Goal: Transaction & Acquisition: Book appointment/travel/reservation

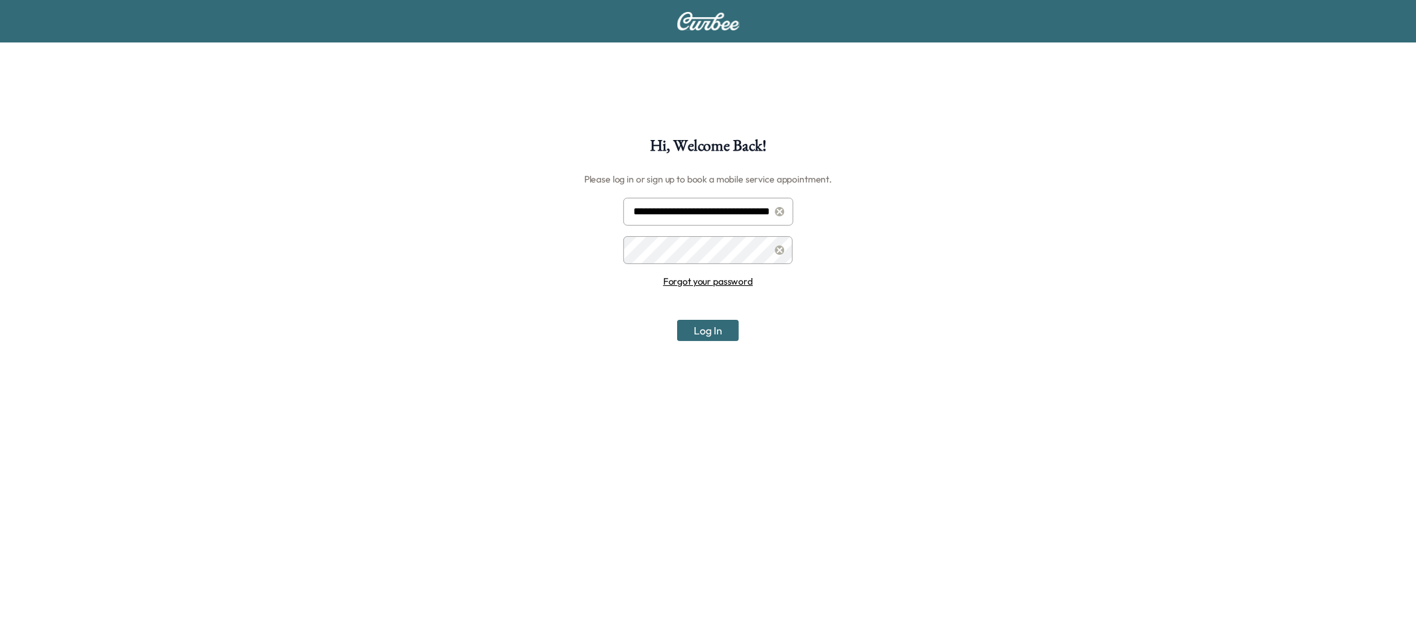
click at [668, 220] on input "**********" at bounding box center [708, 212] width 170 height 28
type input "**********"
click at [717, 333] on button "Log In" at bounding box center [708, 330] width 62 height 21
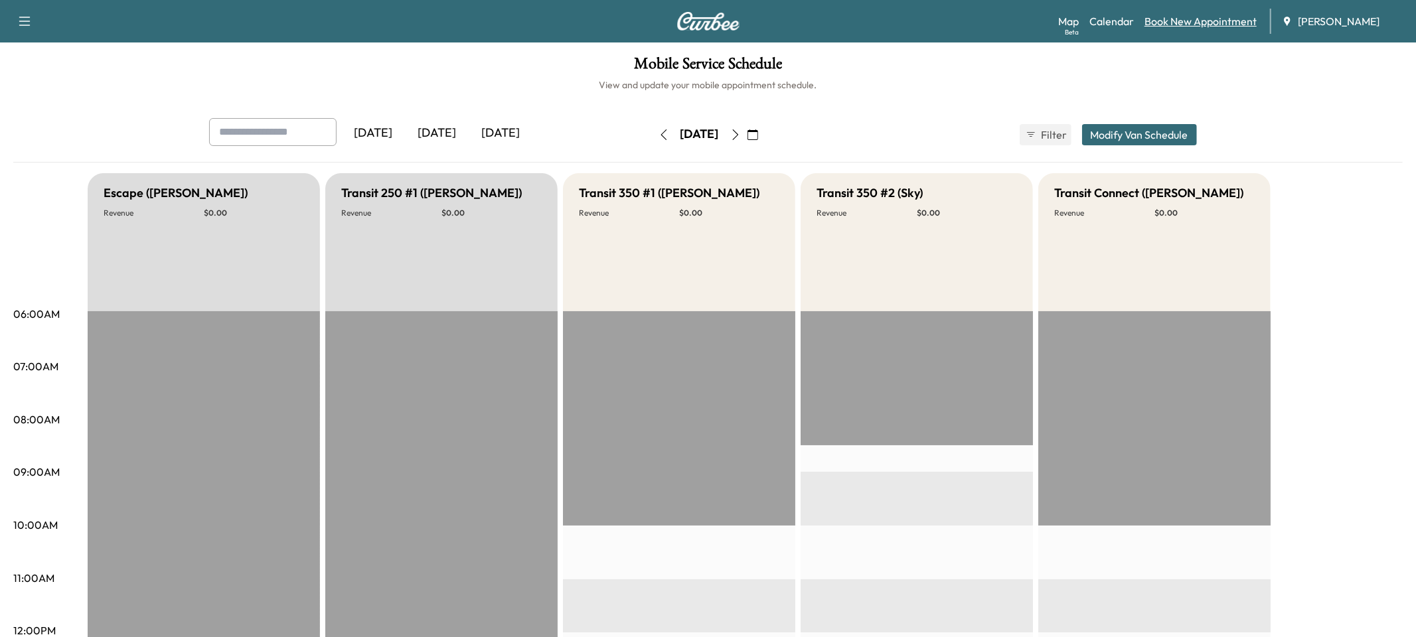
click at [1196, 14] on link "Book New Appointment" at bounding box center [1201, 21] width 112 height 16
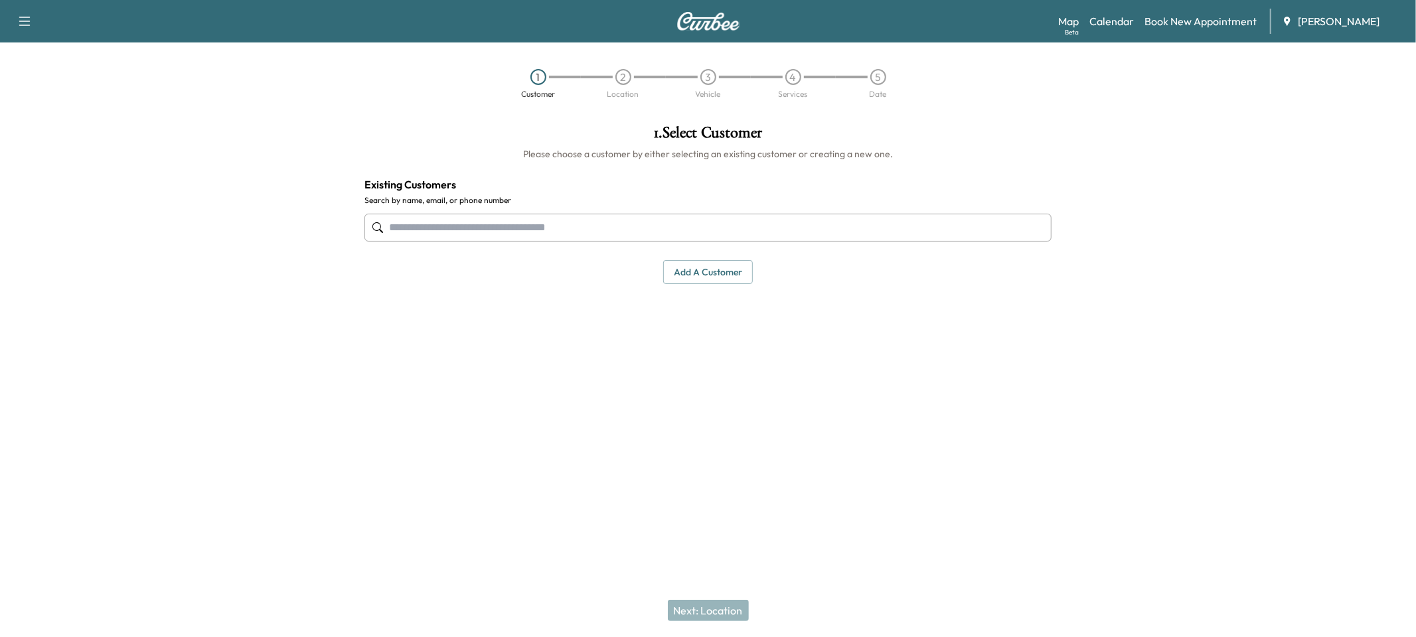
click at [700, 225] on input "text" at bounding box center [707, 228] width 687 height 28
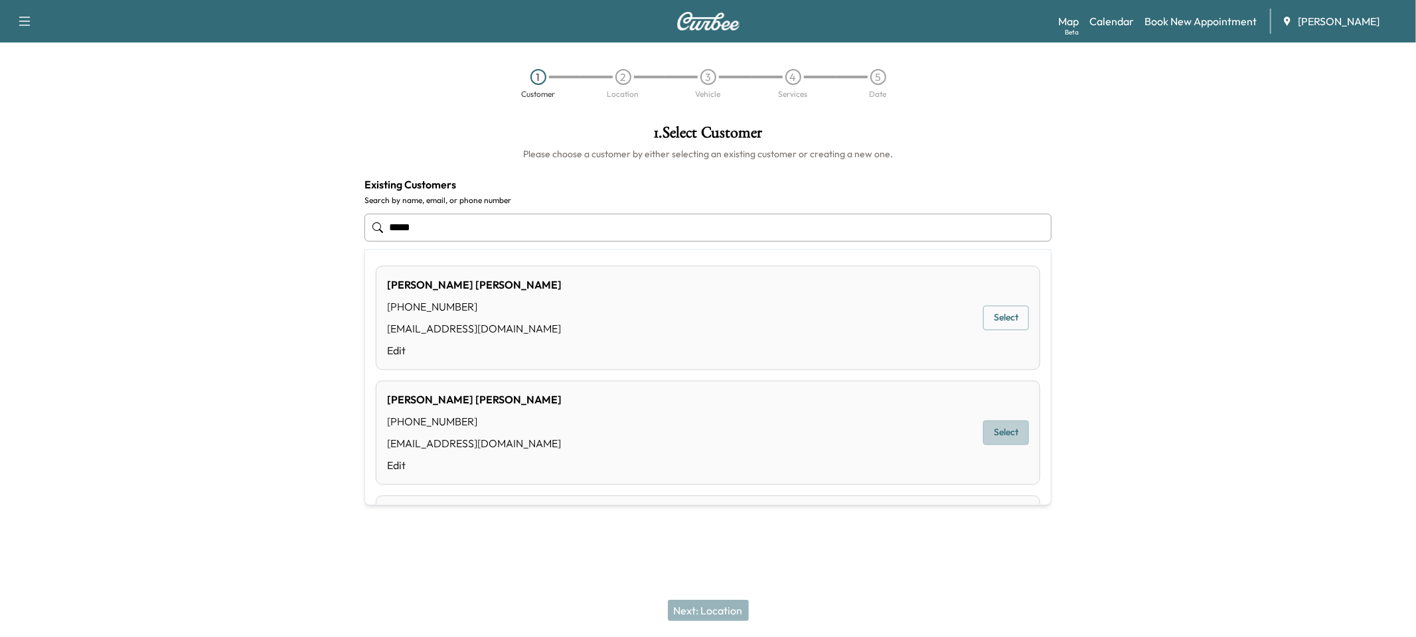
click at [1006, 439] on button "Select" at bounding box center [1006, 433] width 46 height 25
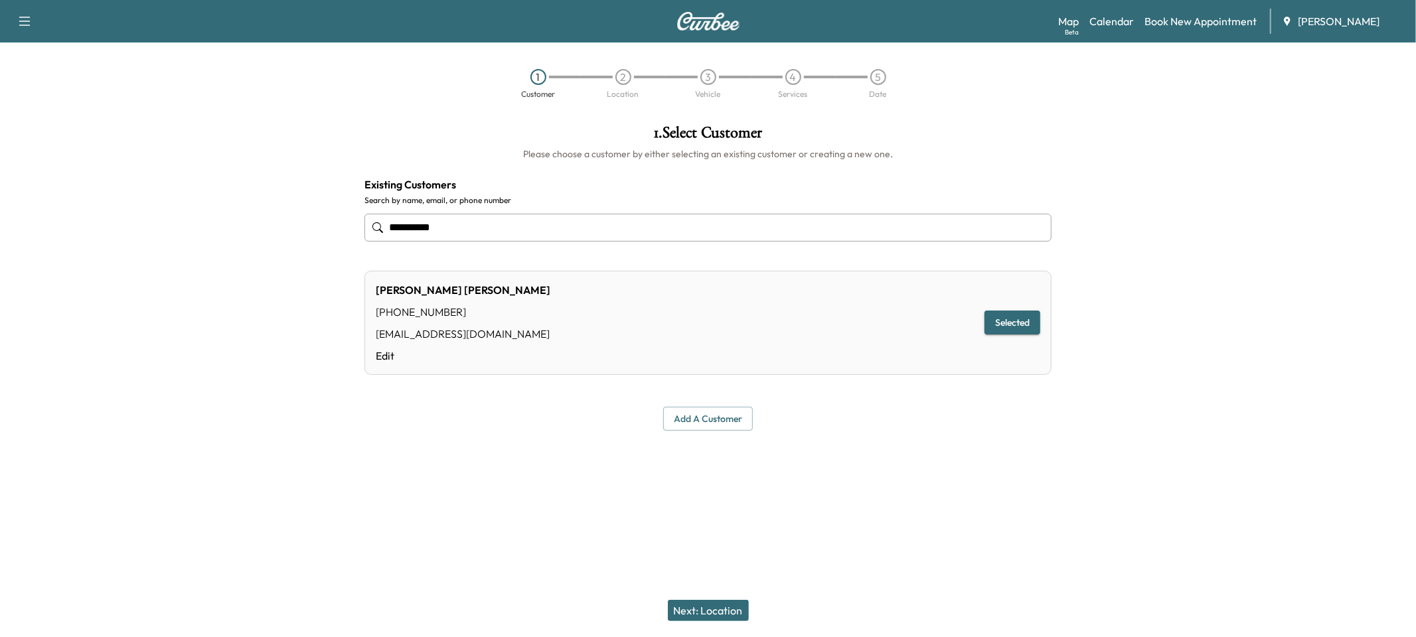
type input "**********"
click at [694, 616] on button "Next: Location" at bounding box center [708, 610] width 81 height 21
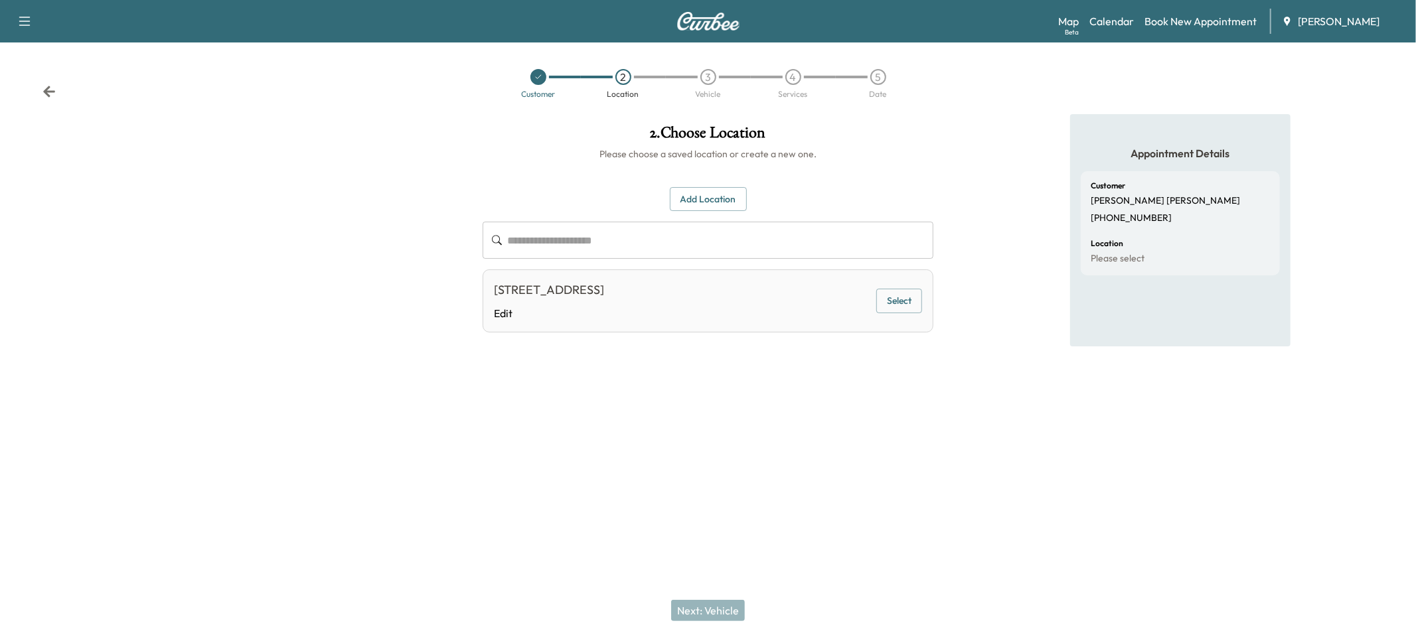
click at [898, 297] on button "Select" at bounding box center [899, 301] width 46 height 25
click at [714, 615] on button "Next: Vehicle" at bounding box center [708, 610] width 74 height 21
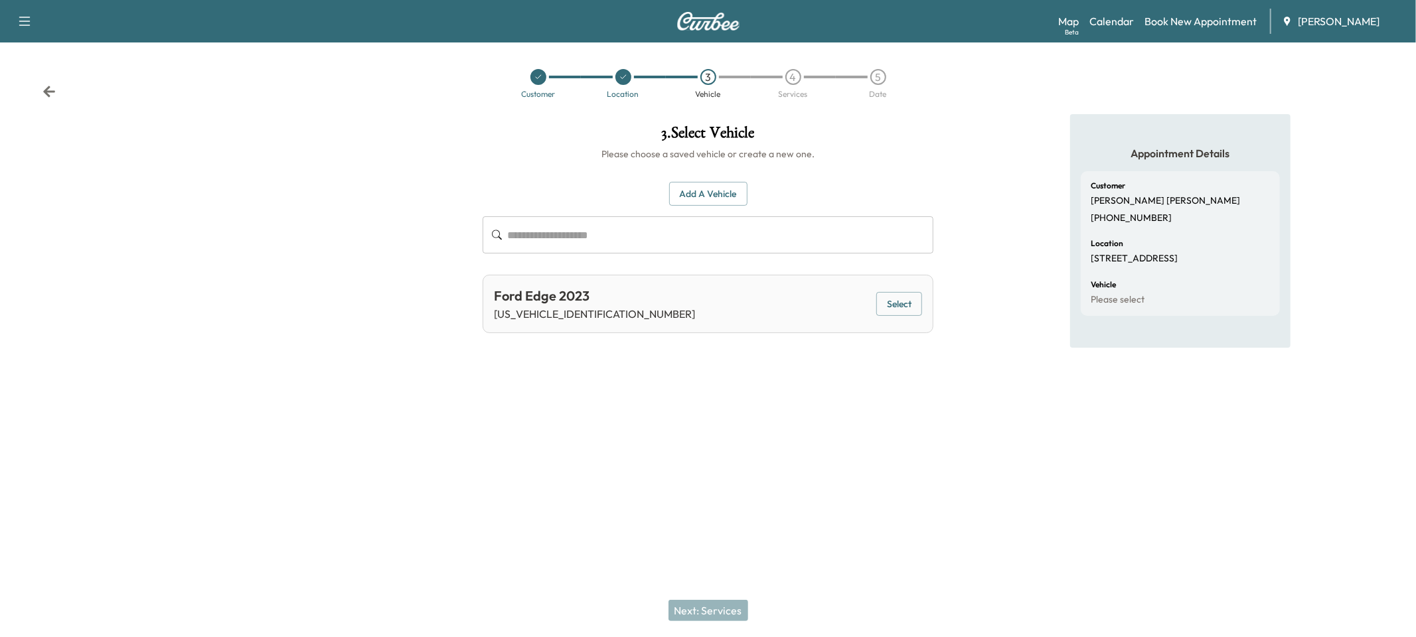
drag, startPoint x: 909, startPoint y: 309, endPoint x: 872, endPoint y: 372, distance: 73.2
click at [909, 309] on button "Select" at bounding box center [899, 304] width 46 height 25
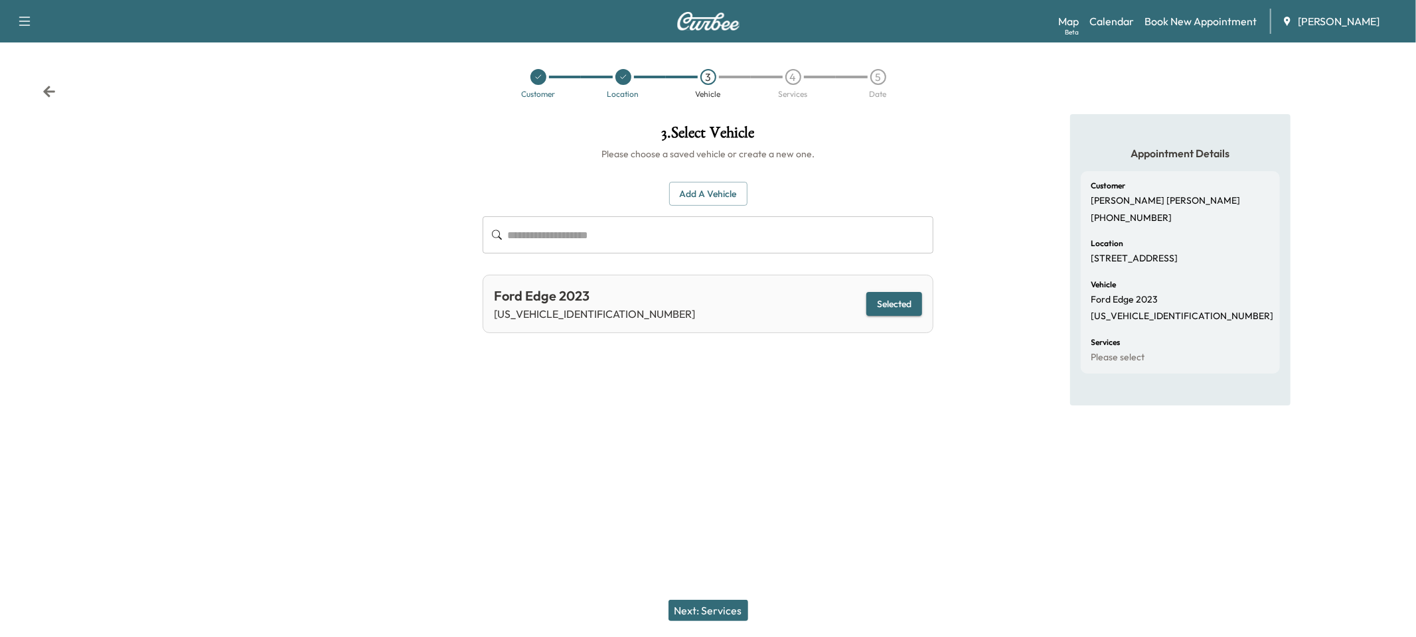
click at [724, 605] on button "Next: Services" at bounding box center [709, 610] width 80 height 21
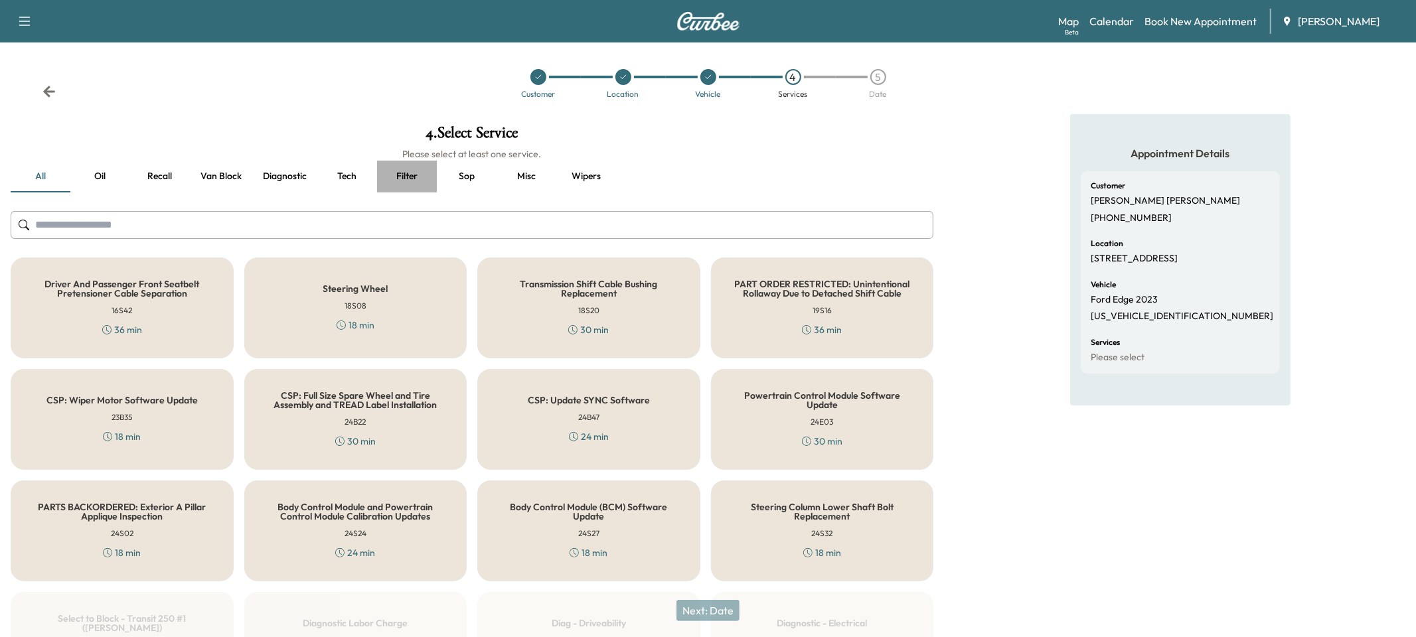
click at [398, 176] on button "Filter" at bounding box center [407, 177] width 60 height 32
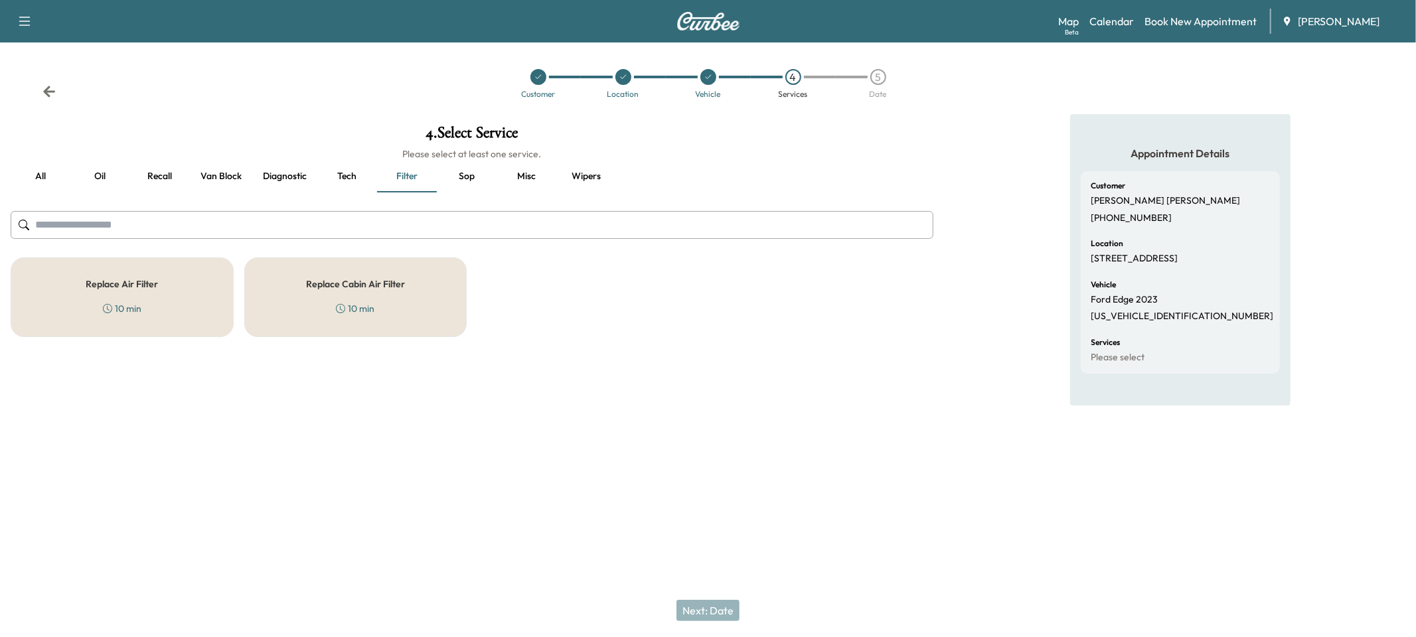
click at [109, 179] on button "Oil" at bounding box center [100, 177] width 60 height 32
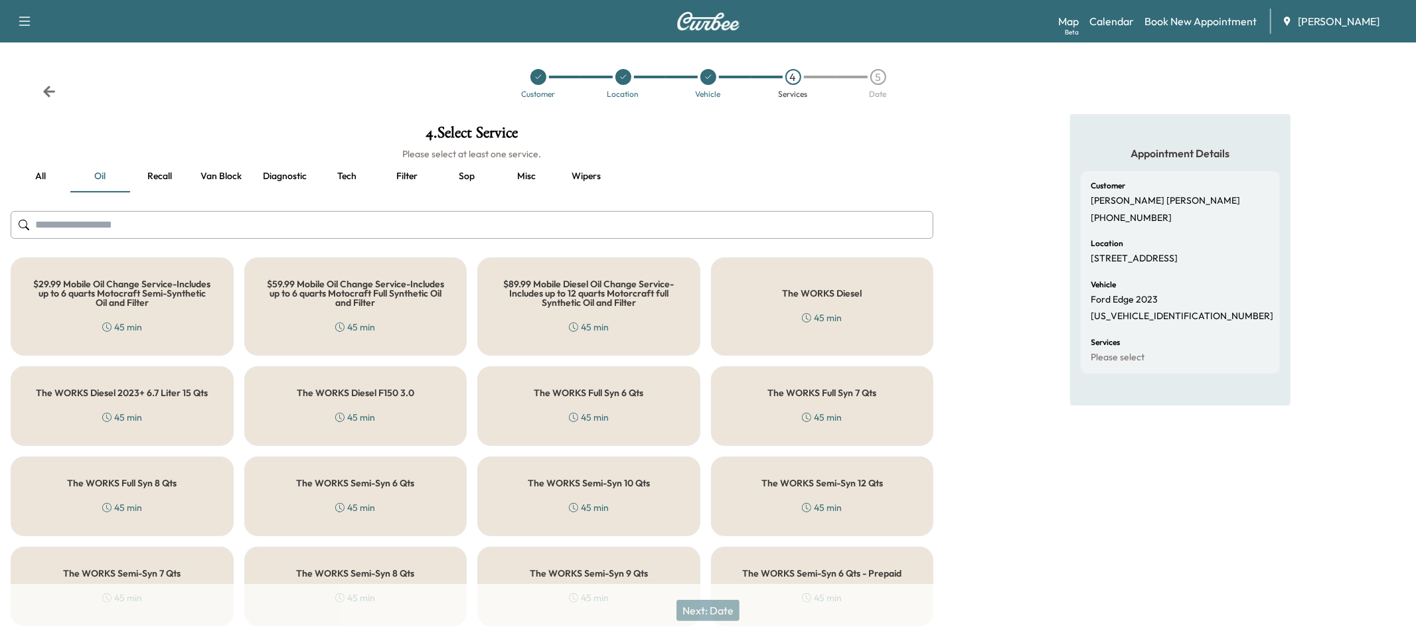
scroll to position [42, 0]
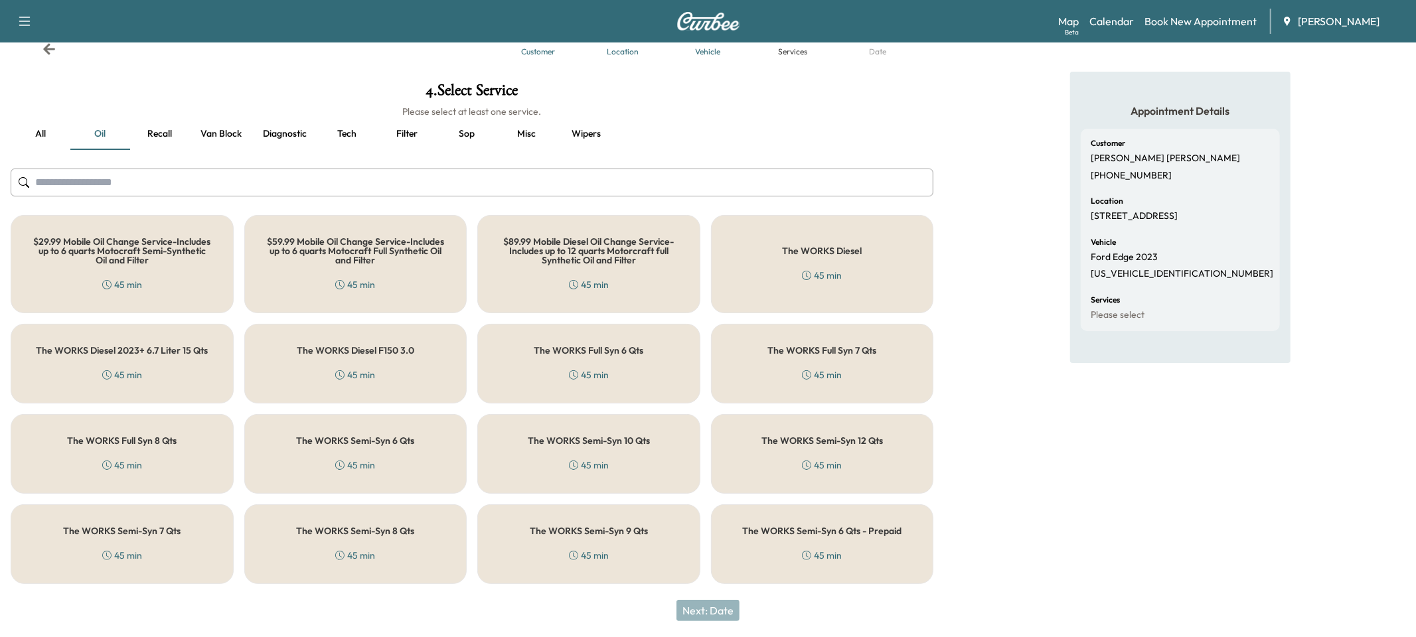
click at [729, 381] on div "The WORKS Full Syn 7 Qts 45 min" at bounding box center [822, 364] width 223 height 80
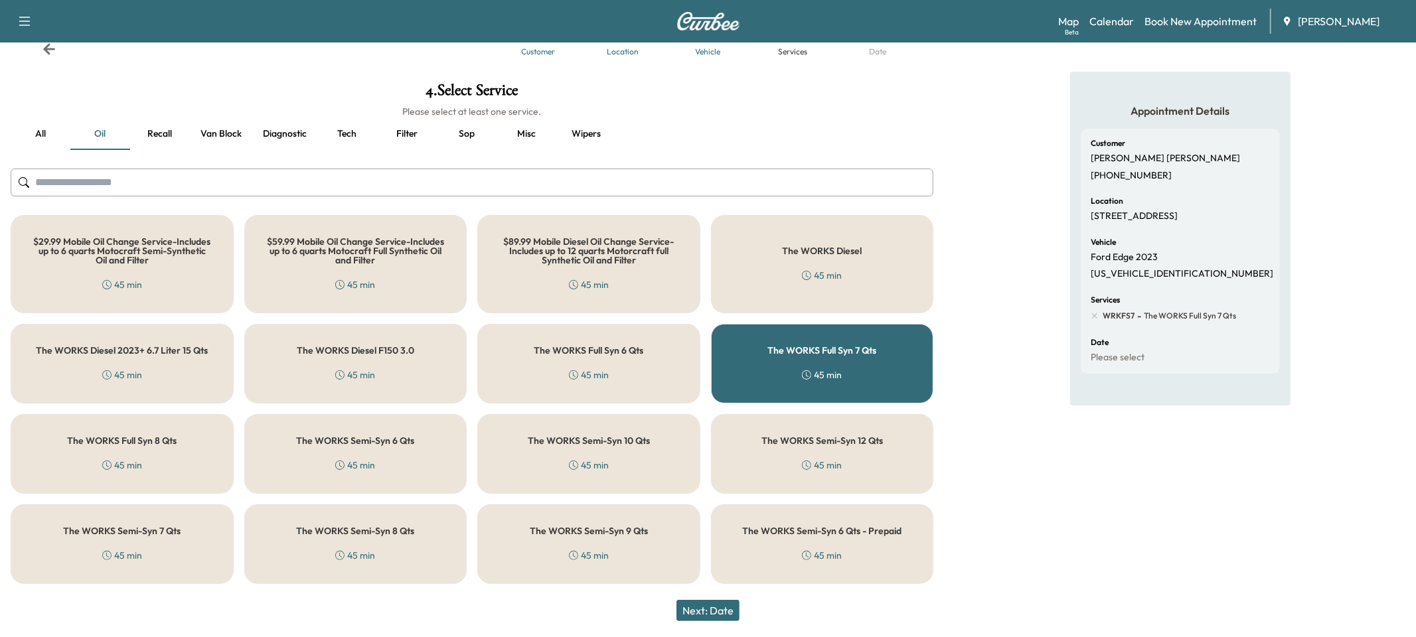
click at [723, 617] on button "Next: Date" at bounding box center [707, 610] width 63 height 21
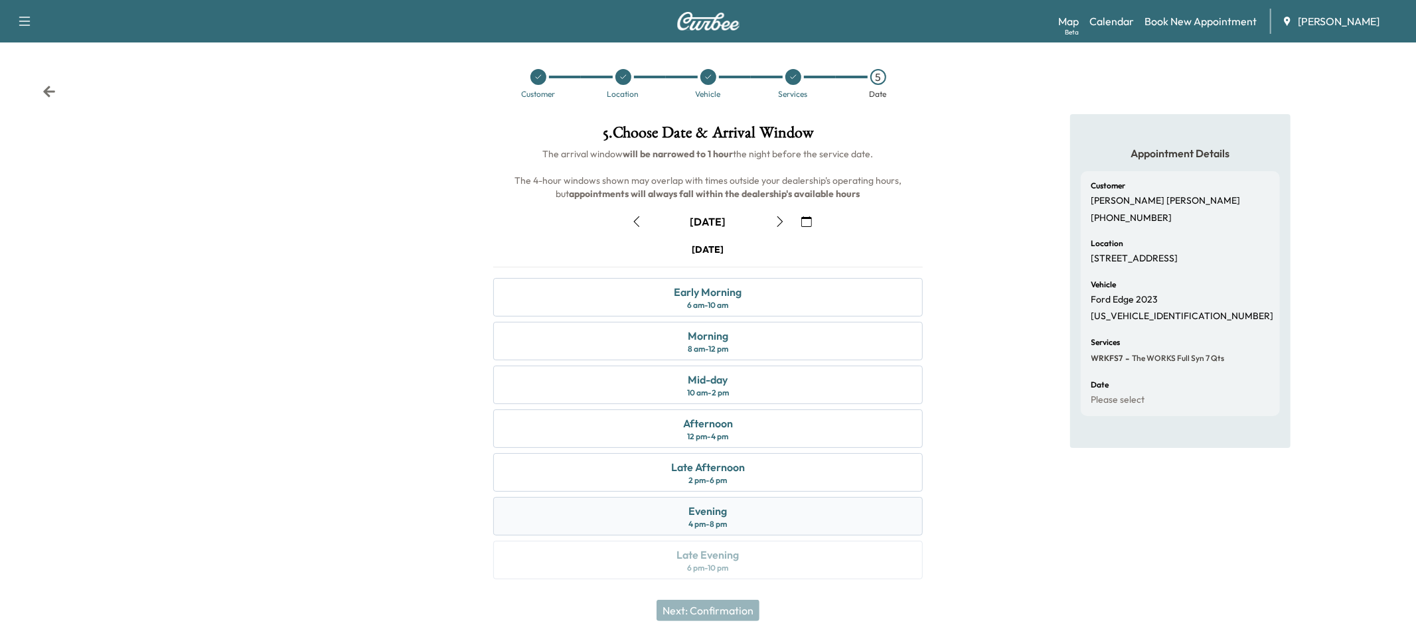
click at [703, 517] on div "Evening" at bounding box center [708, 511] width 39 height 16
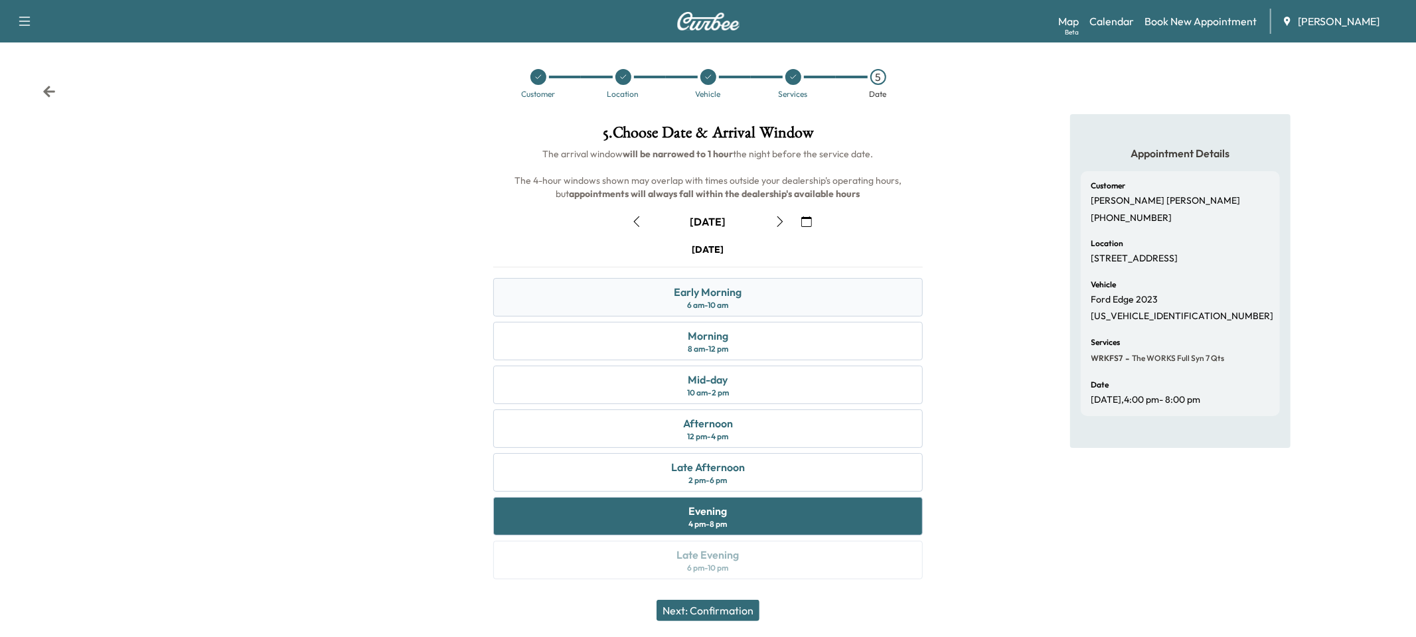
click at [680, 311] on div "Early Morning 6 am - 10 am" at bounding box center [708, 297] width 430 height 39
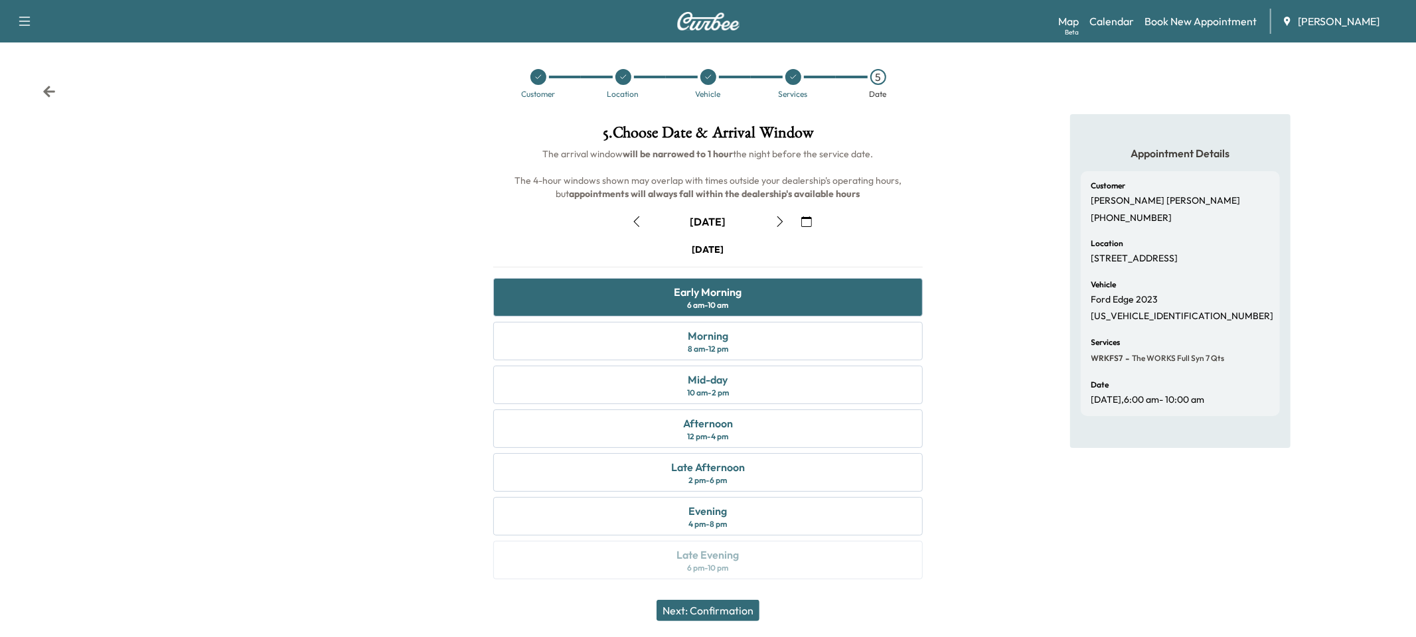
click at [632, 216] on icon "button" at bounding box center [636, 221] width 11 height 11
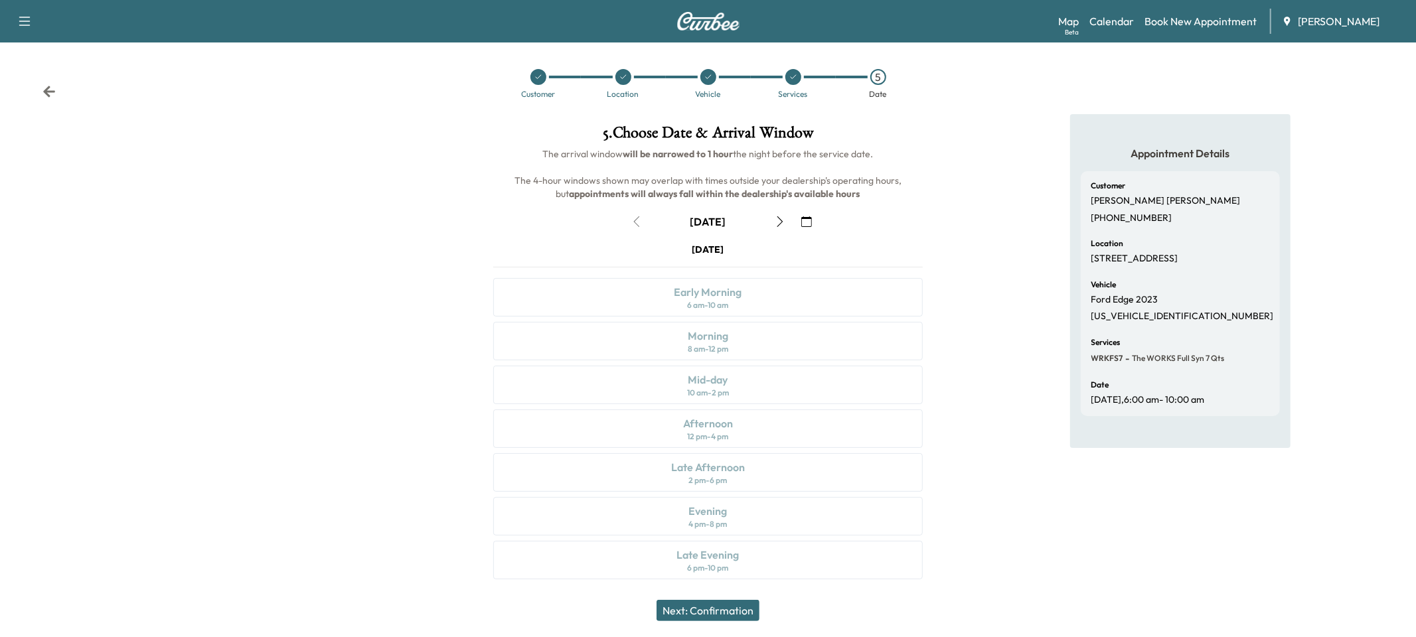
scroll to position [1, 0]
click at [775, 220] on icon "button" at bounding box center [780, 221] width 11 height 11
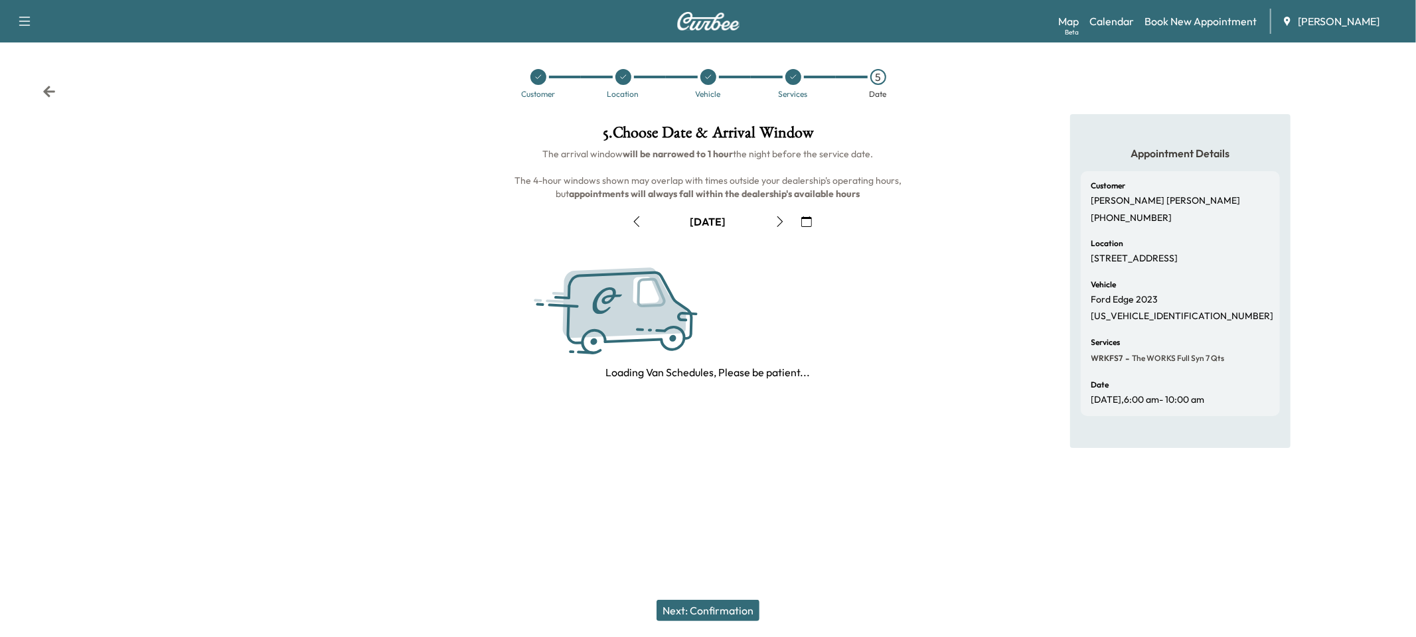
scroll to position [0, 0]
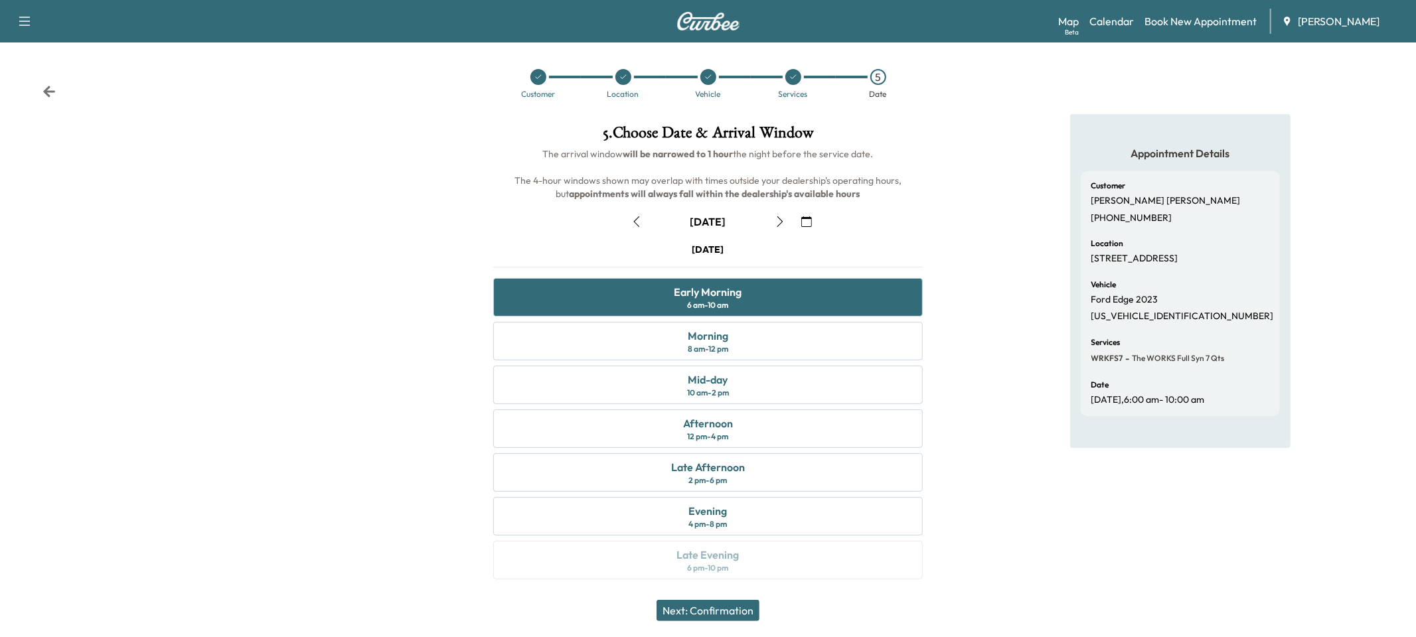
click at [23, 25] on icon "button" at bounding box center [25, 21] width 16 height 16
click at [44, 74] on button "Log Out" at bounding box center [47, 74] width 50 height 21
